Goal: Task Accomplishment & Management: Manage account settings

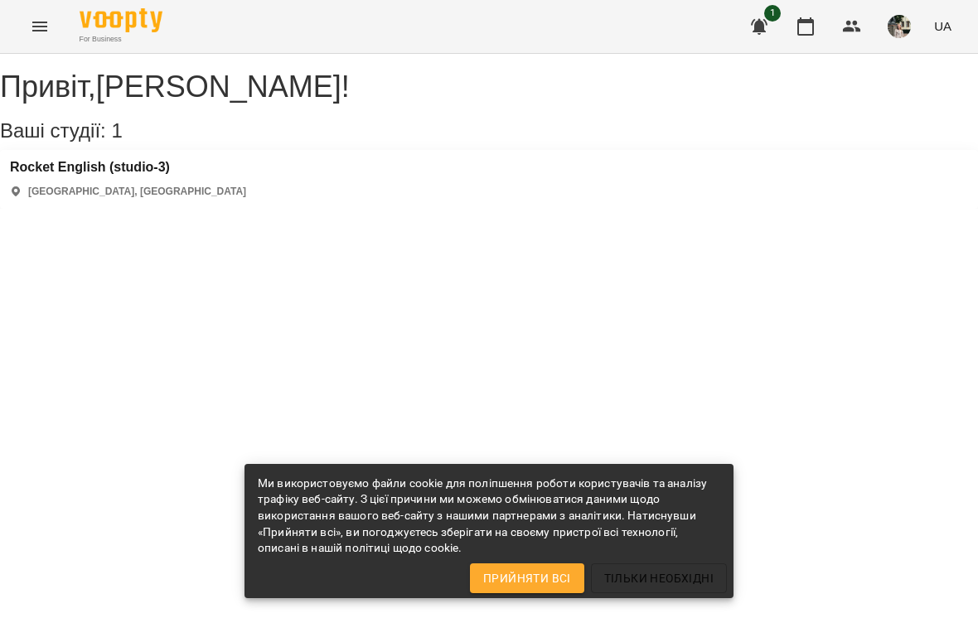
click at [811, 29] on icon "button" at bounding box center [806, 27] width 20 height 20
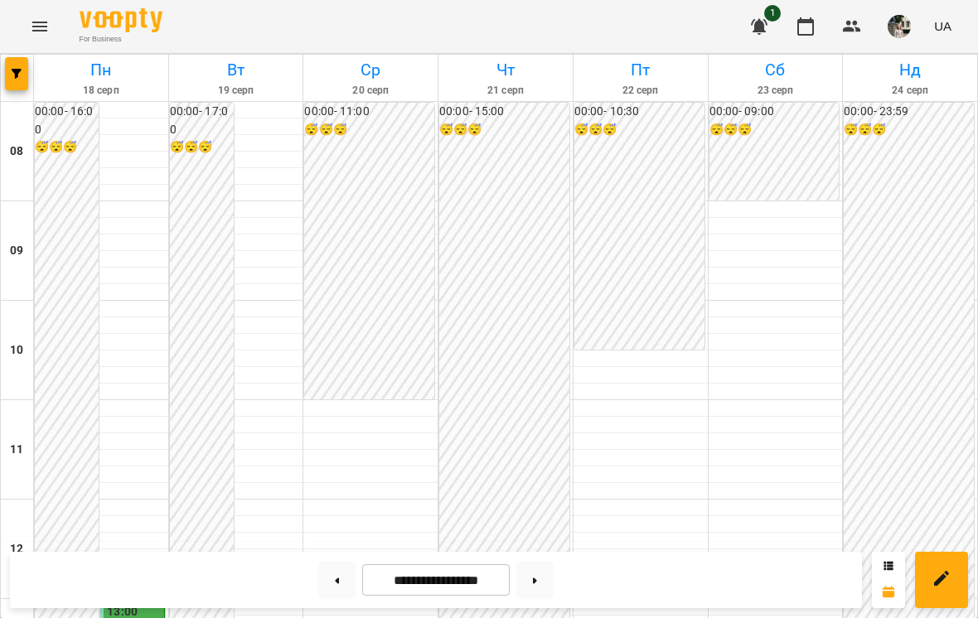
scroll to position [577, 0]
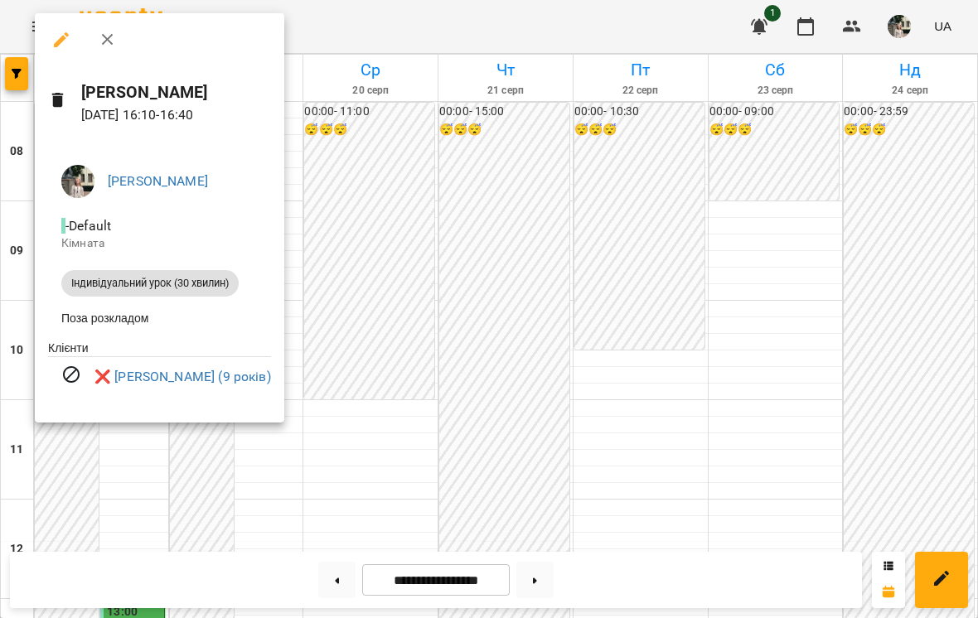
click at [592, 359] on div at bounding box center [489, 309] width 978 height 618
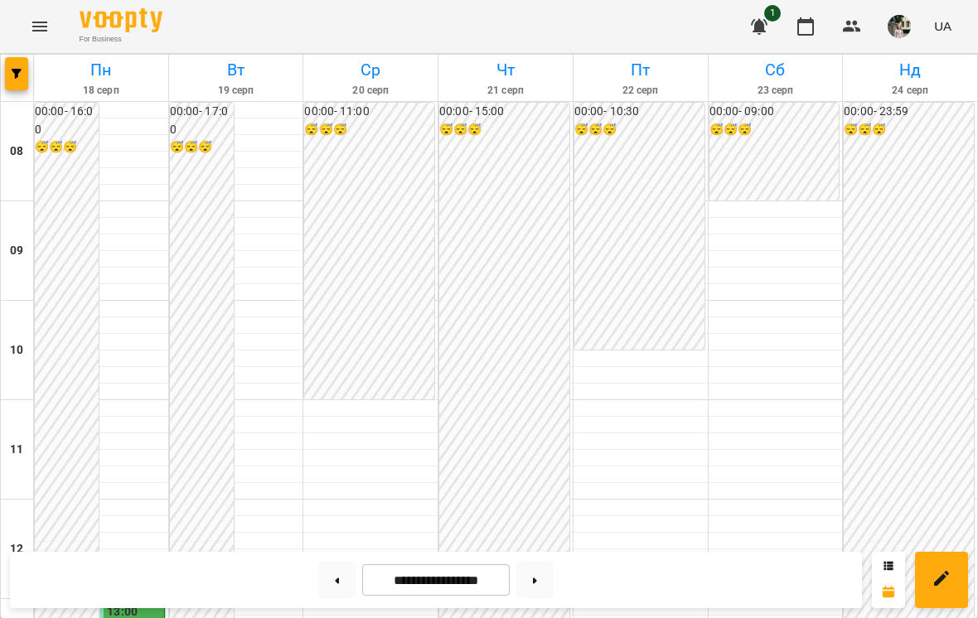
scroll to position [411, 0]
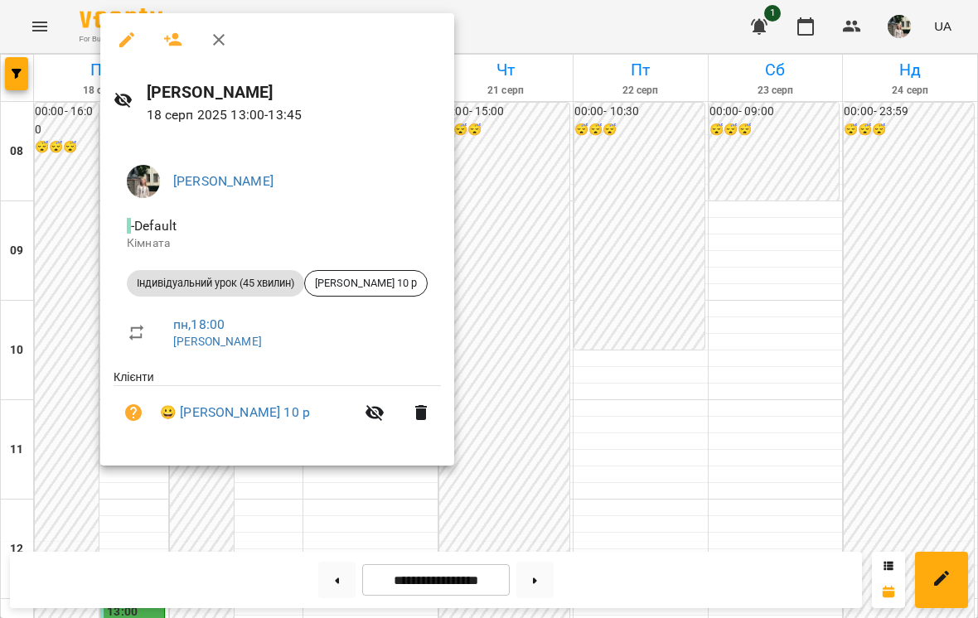
click at [660, 221] on div at bounding box center [489, 309] width 978 height 618
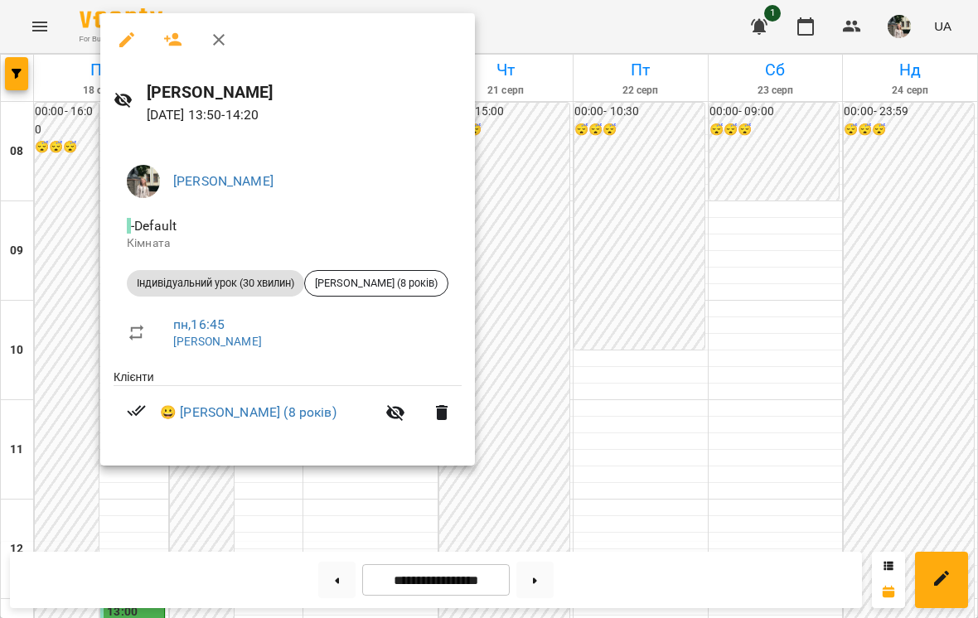
click at [666, 304] on div at bounding box center [489, 309] width 978 height 618
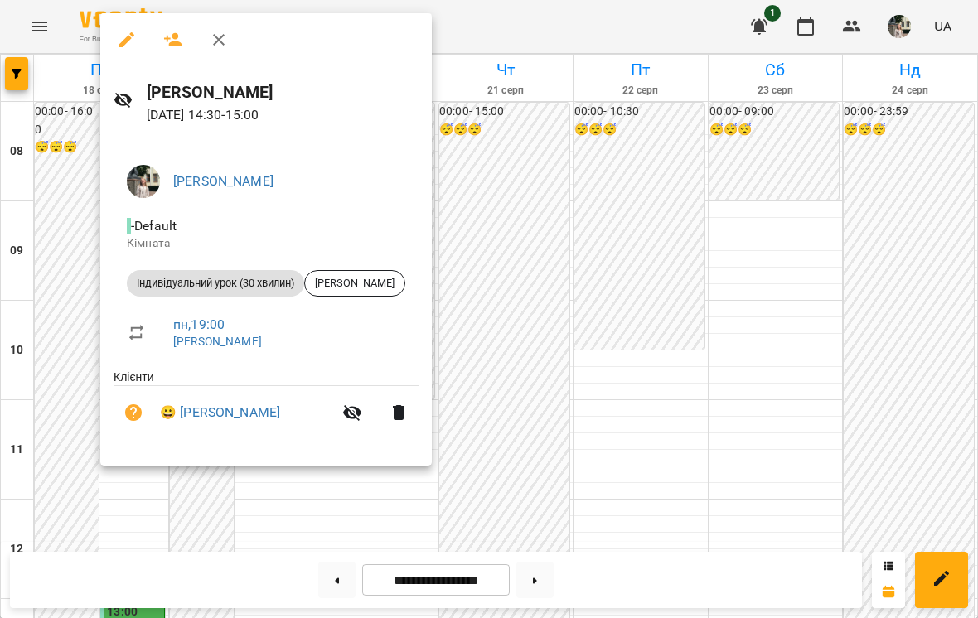
click at [636, 196] on div at bounding box center [489, 309] width 978 height 618
